Goal: Obtain resource: Obtain resource

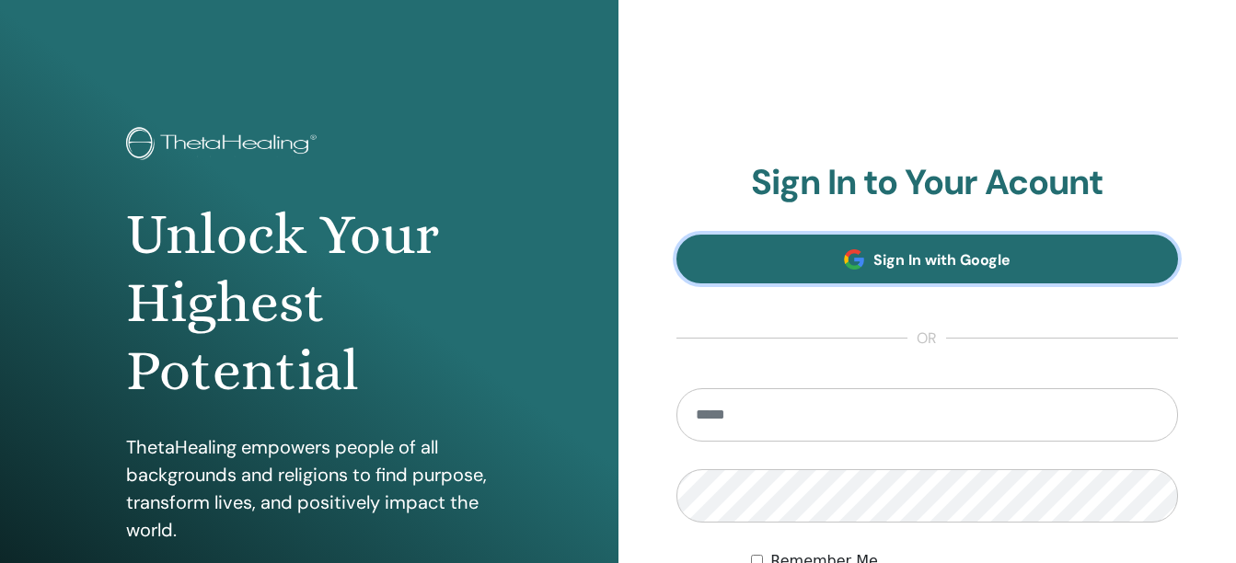
click at [884, 253] on span "Sign In with Google" at bounding box center [941, 259] width 137 height 19
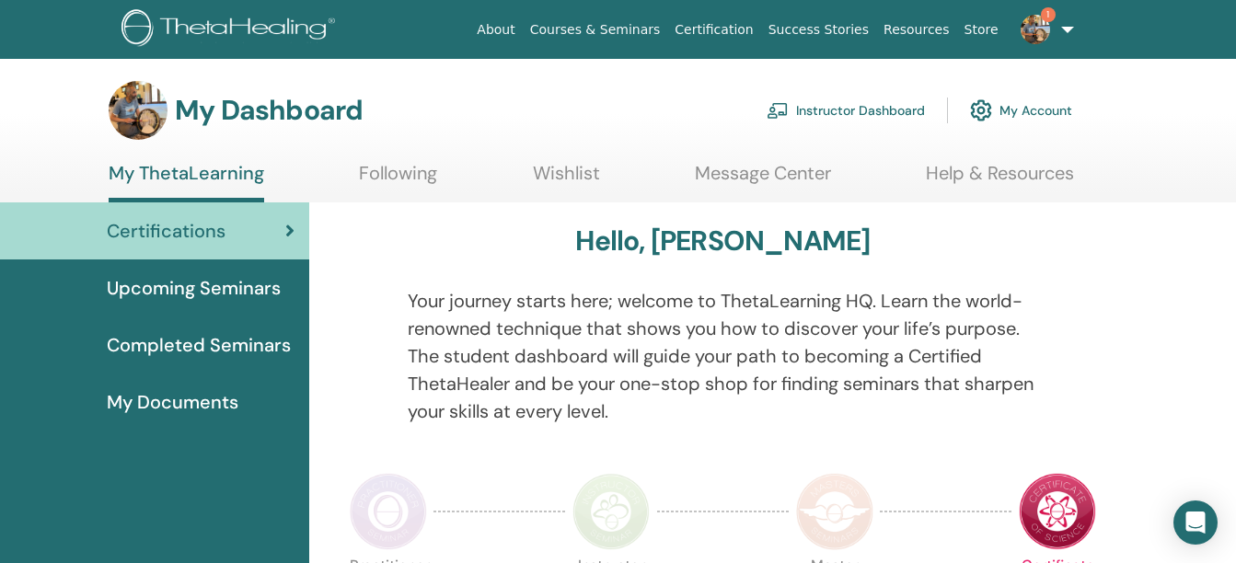
click at [1050, 29] on span "1" at bounding box center [1035, 28] width 44 height 15
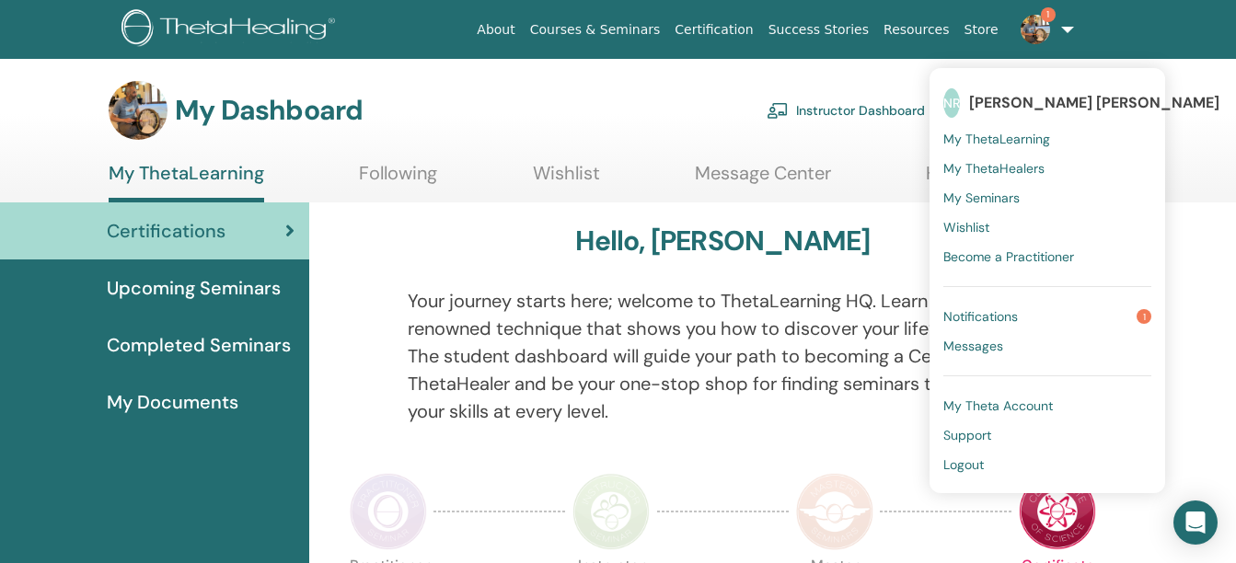
click at [995, 320] on span "Notifications" at bounding box center [980, 316] width 75 height 17
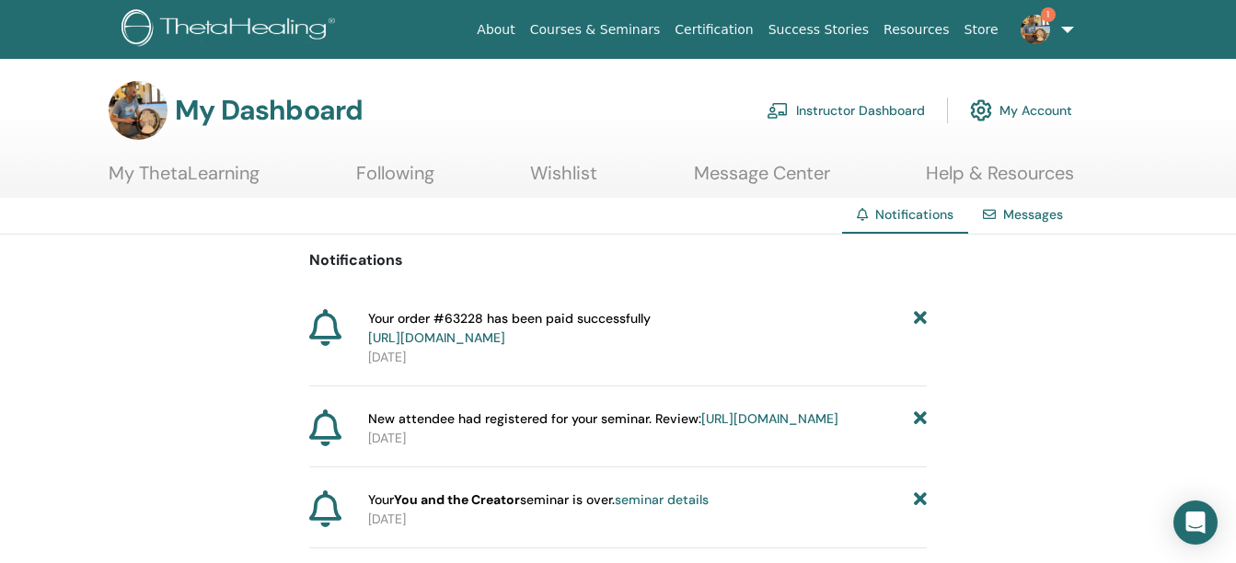
click at [246, 171] on link "My ThetaLearning" at bounding box center [184, 180] width 151 height 36
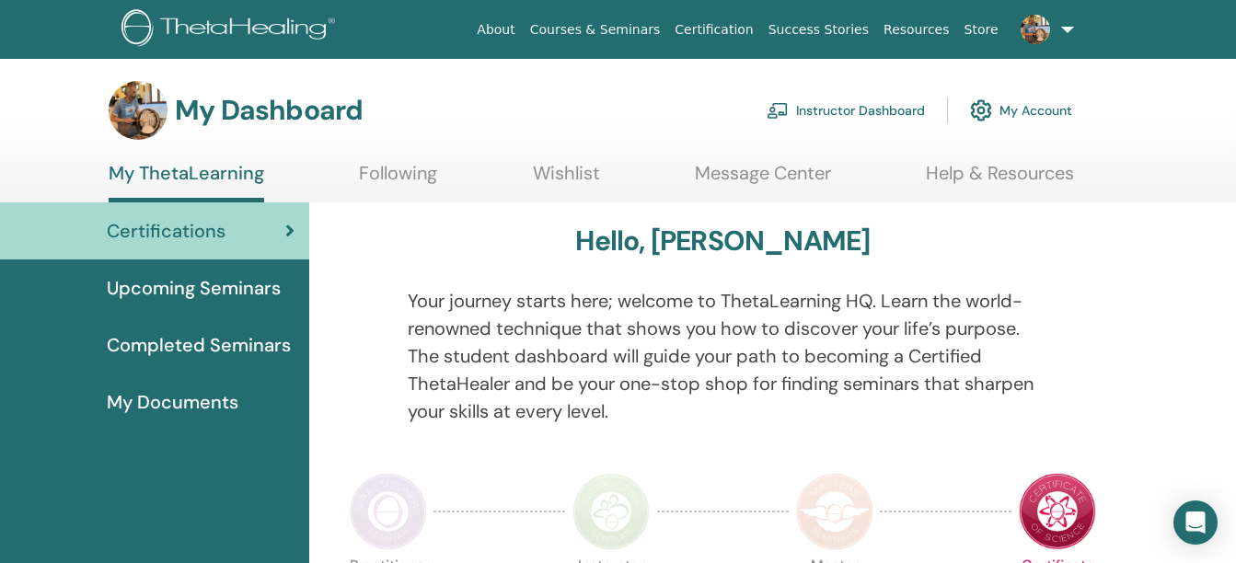
click at [864, 98] on link "Instructor Dashboard" at bounding box center [846, 110] width 158 height 40
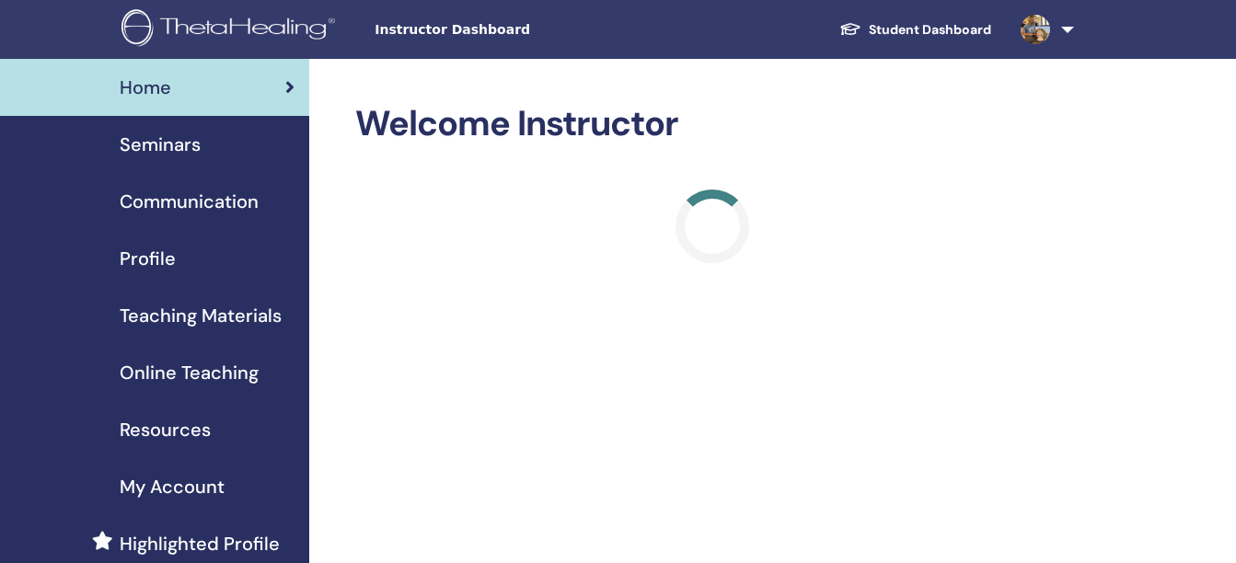
click at [222, 320] on span "Teaching Materials" at bounding box center [201, 316] width 162 height 28
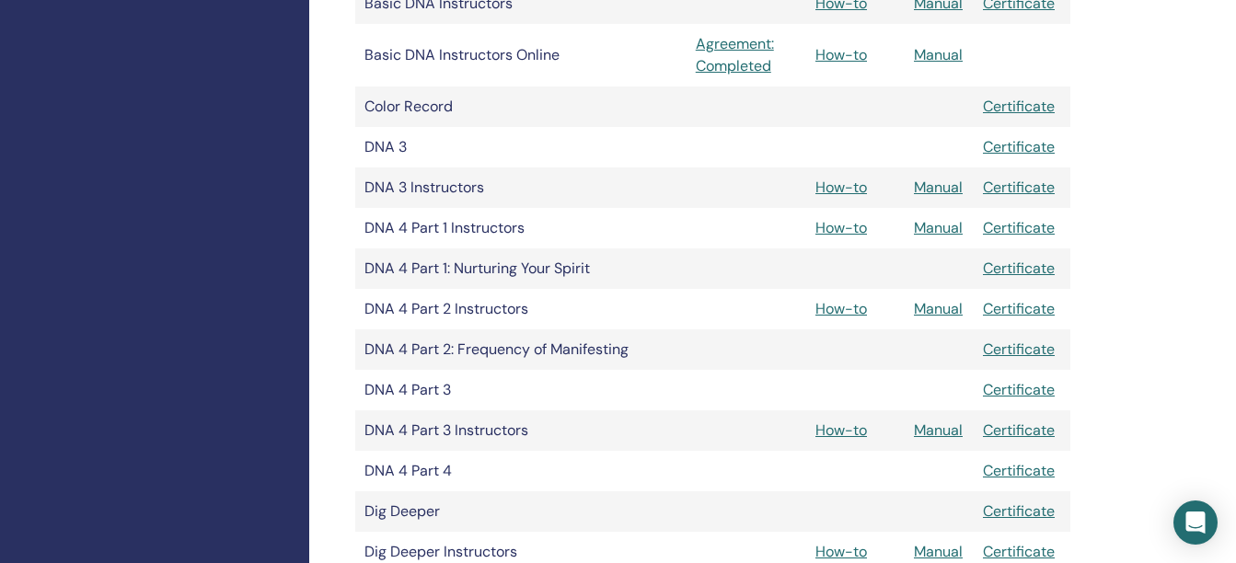
scroll to position [912, 0]
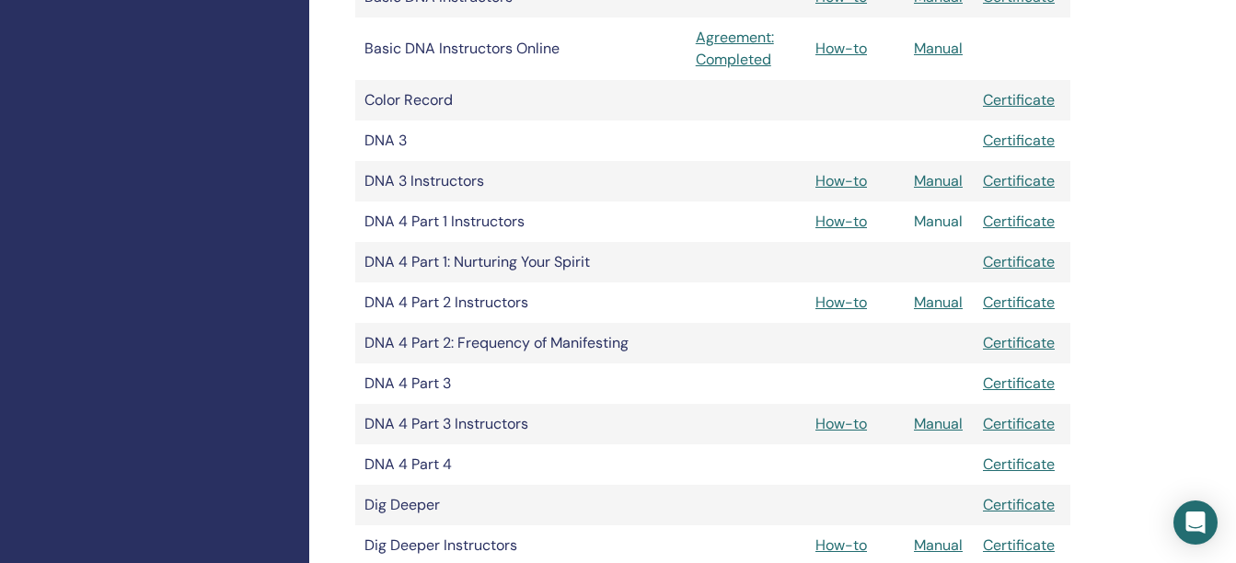
click at [947, 220] on link "Manual" at bounding box center [938, 221] width 49 height 19
